Goal: Task Accomplishment & Management: Manage account settings

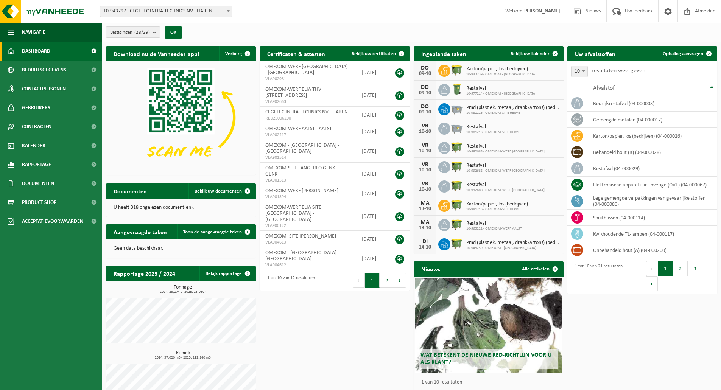
click at [150, 31] on count "(28/29)" at bounding box center [142, 32] width 16 height 5
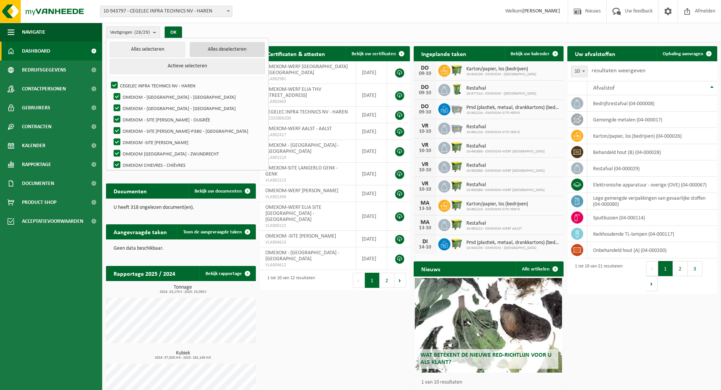
click at [206, 45] on button "Alles deselecteren" at bounding box center [227, 49] width 75 height 15
checkbox input "false"
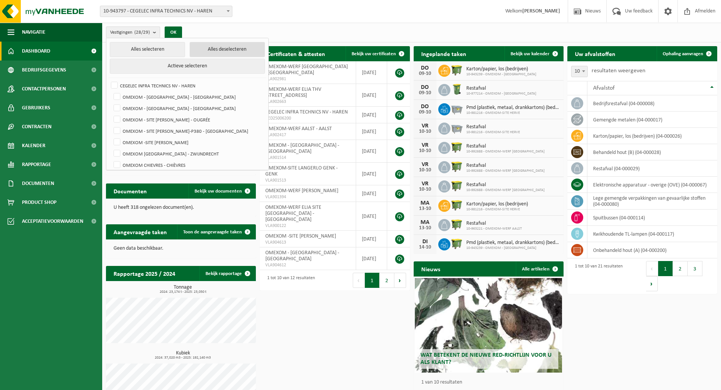
checkbox input "false"
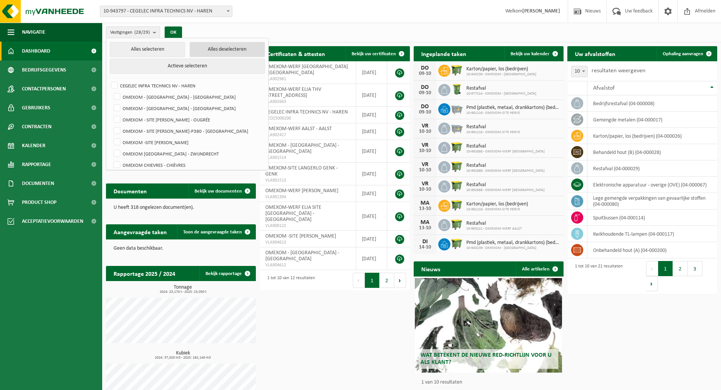
checkbox input "false"
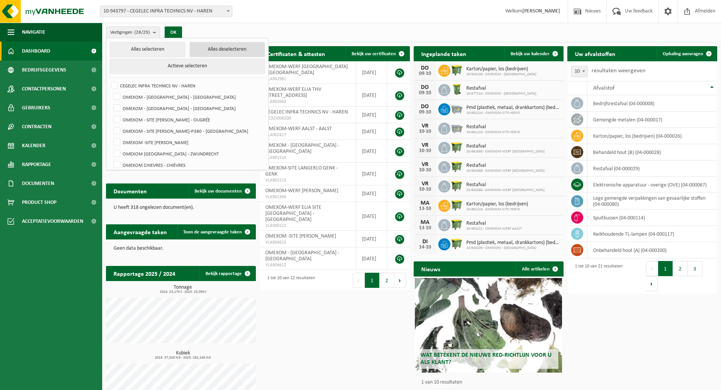
checkbox input "false"
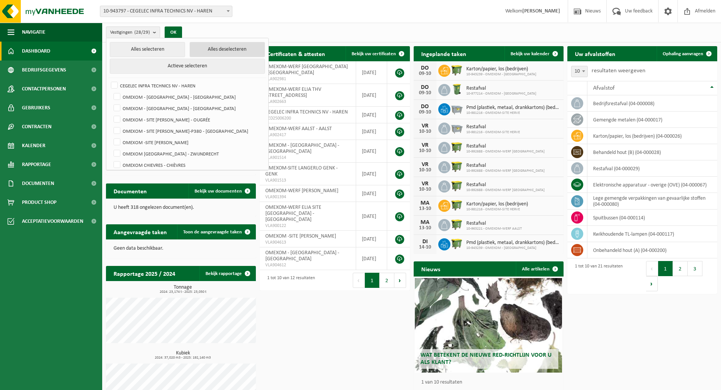
checkbox input "false"
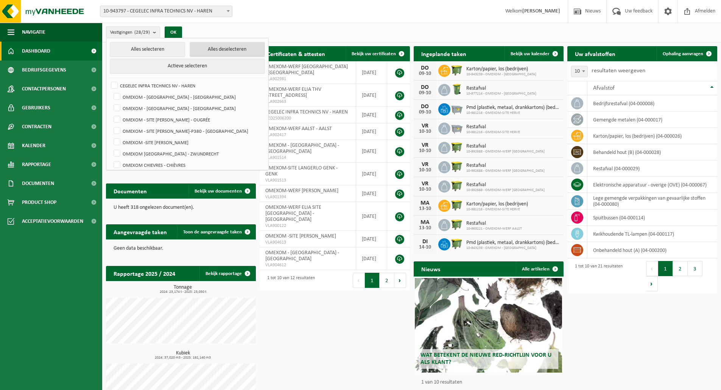
checkbox input "false"
click at [175, 97] on label "OMEXOM - [GEOGRAPHIC_DATA] - [GEOGRAPHIC_DATA]" at bounding box center [188, 96] width 153 height 11
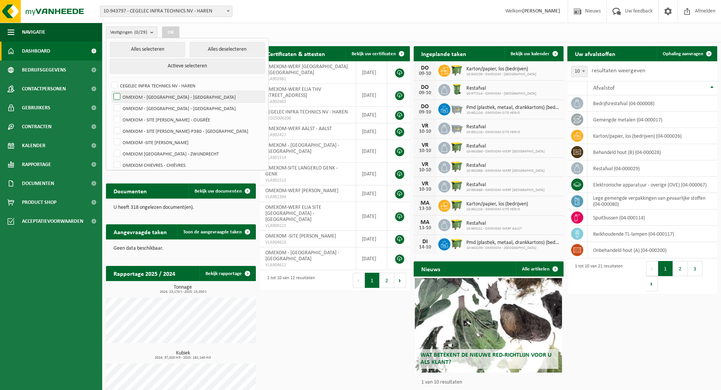
click at [111, 91] on input "OMEXOM - [GEOGRAPHIC_DATA] - [GEOGRAPHIC_DATA]" at bounding box center [111, 91] width 0 height 0
checkbox input "true"
click at [174, 34] on button "OK" at bounding box center [170, 33] width 17 height 12
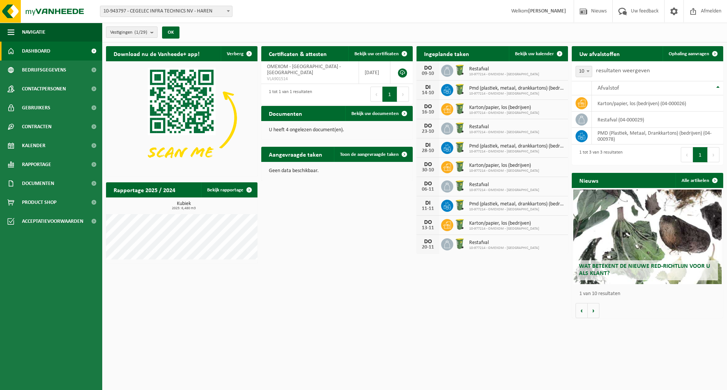
click at [148, 36] on button "Vestigingen (1/29)" at bounding box center [131, 32] width 51 height 11
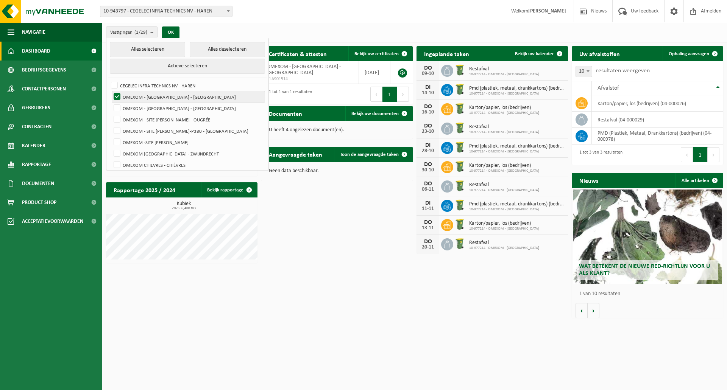
drag, startPoint x: 163, startPoint y: 105, endPoint x: 159, endPoint y: 97, distance: 9.1
click at [161, 105] on label "OMEXOM - [GEOGRAPHIC_DATA] - [GEOGRAPHIC_DATA]" at bounding box center [188, 108] width 153 height 11
click at [111, 103] on input "OMEXOM - [GEOGRAPHIC_DATA] - [GEOGRAPHIC_DATA]" at bounding box center [111, 102] width 0 height 0
checkbox input "true"
click at [159, 96] on label "OMEXOM - [GEOGRAPHIC_DATA] - [GEOGRAPHIC_DATA]" at bounding box center [188, 96] width 153 height 11
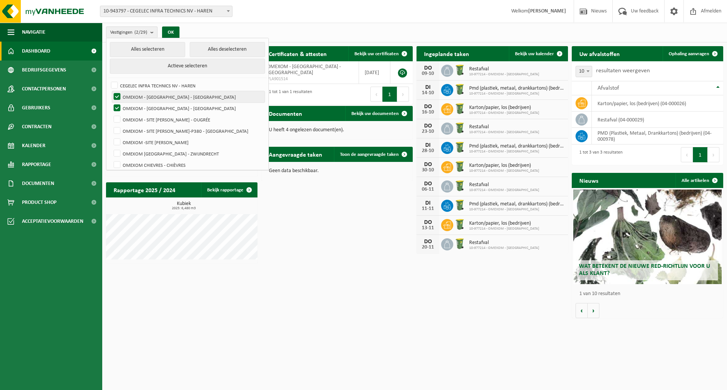
click at [111, 91] on input "OMEXOM - [GEOGRAPHIC_DATA] - [GEOGRAPHIC_DATA]" at bounding box center [111, 91] width 0 height 0
checkbox input "false"
click at [176, 27] on button "OK" at bounding box center [170, 33] width 17 height 12
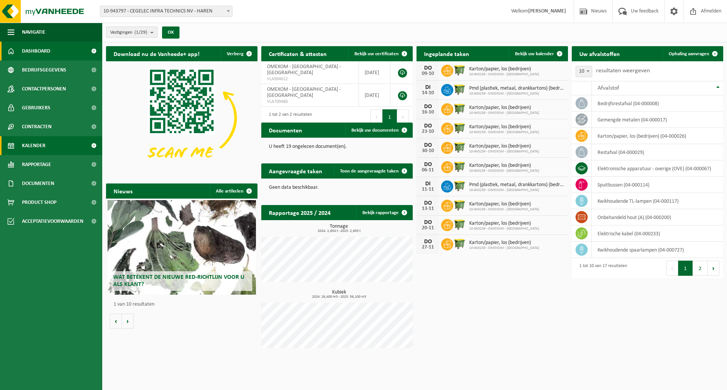
click at [37, 148] on span "Kalender" at bounding box center [33, 145] width 23 height 19
